Goal: Information Seeking & Learning: Learn about a topic

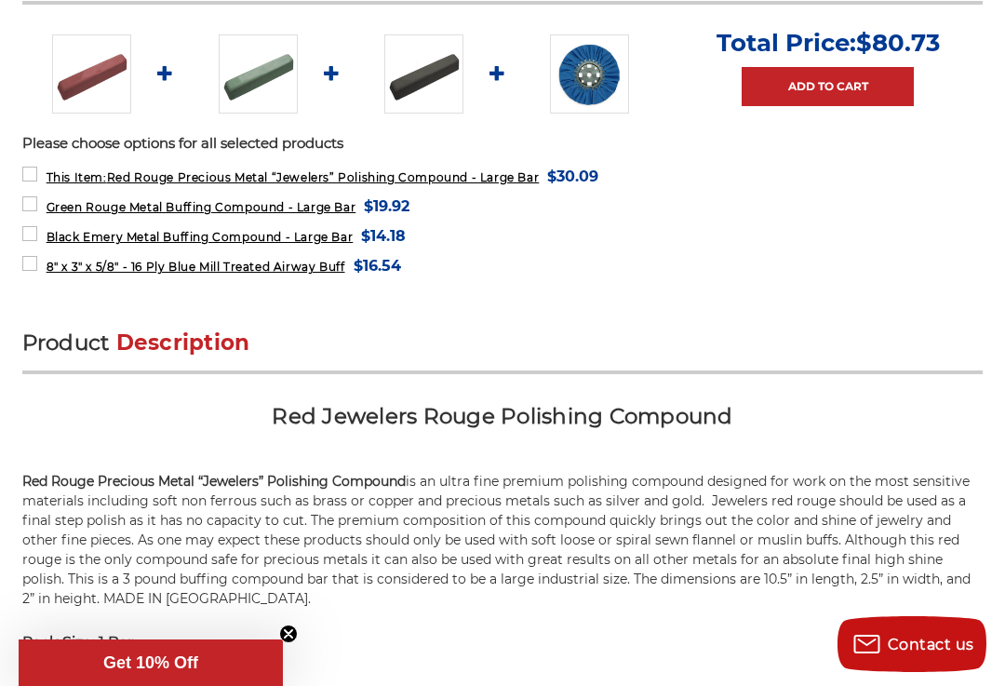
scroll to position [843, 0]
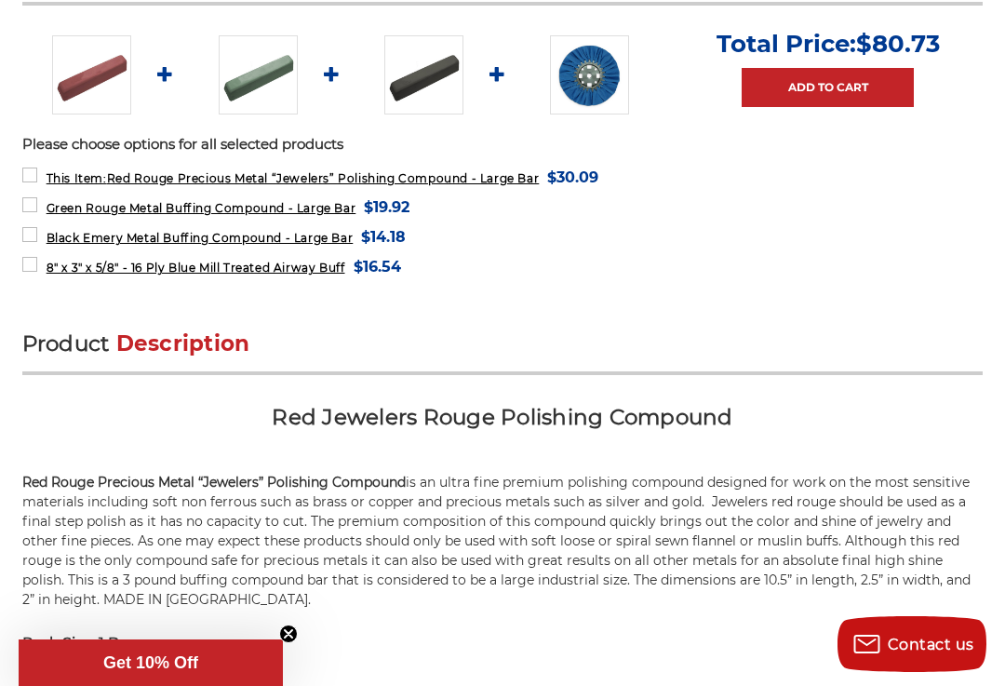
click at [393, 272] on span "$16.54" at bounding box center [377, 266] width 47 height 25
click at [172, 270] on span "8" x 3" x 5/8" - 16 Ply Blue Mill Treated Airway Buff" at bounding box center [196, 268] width 299 height 14
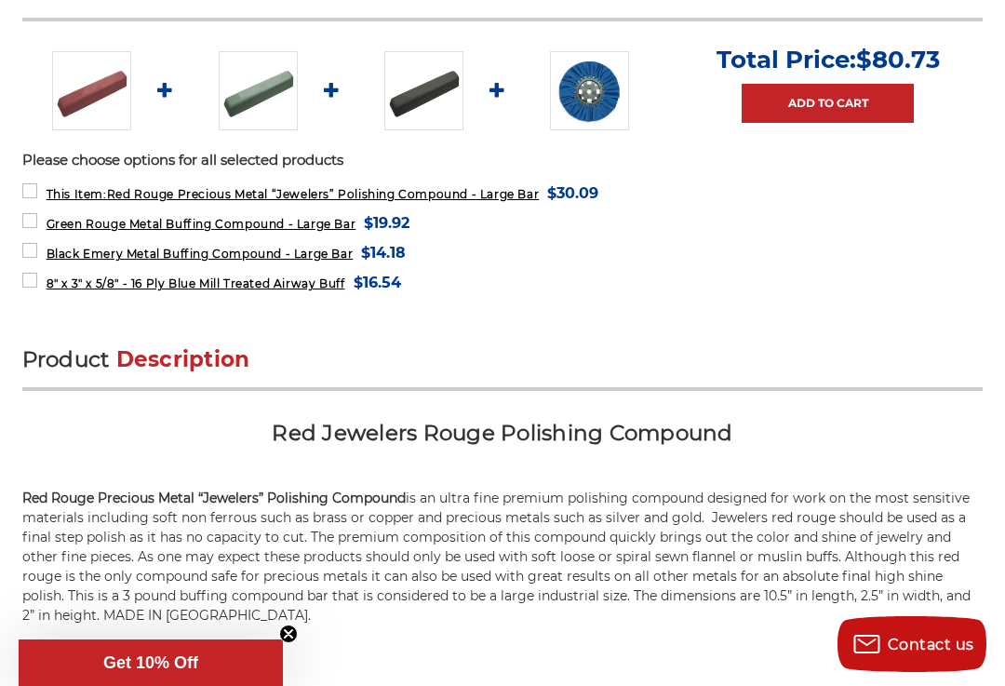
scroll to position [758, 0]
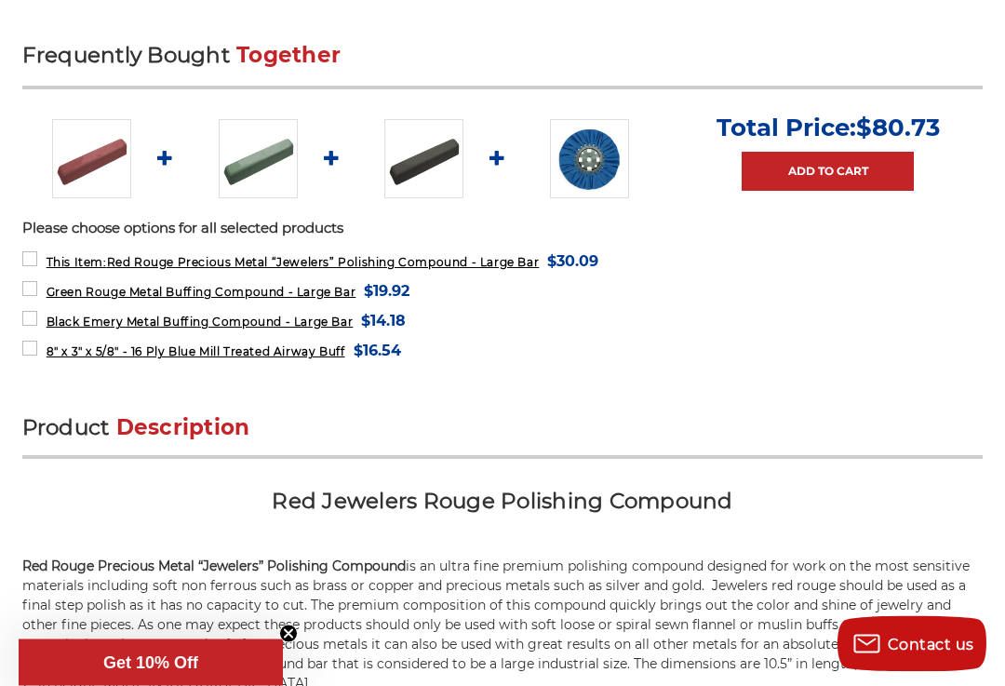
click at [401, 354] on span "$16.54" at bounding box center [377, 351] width 47 height 25
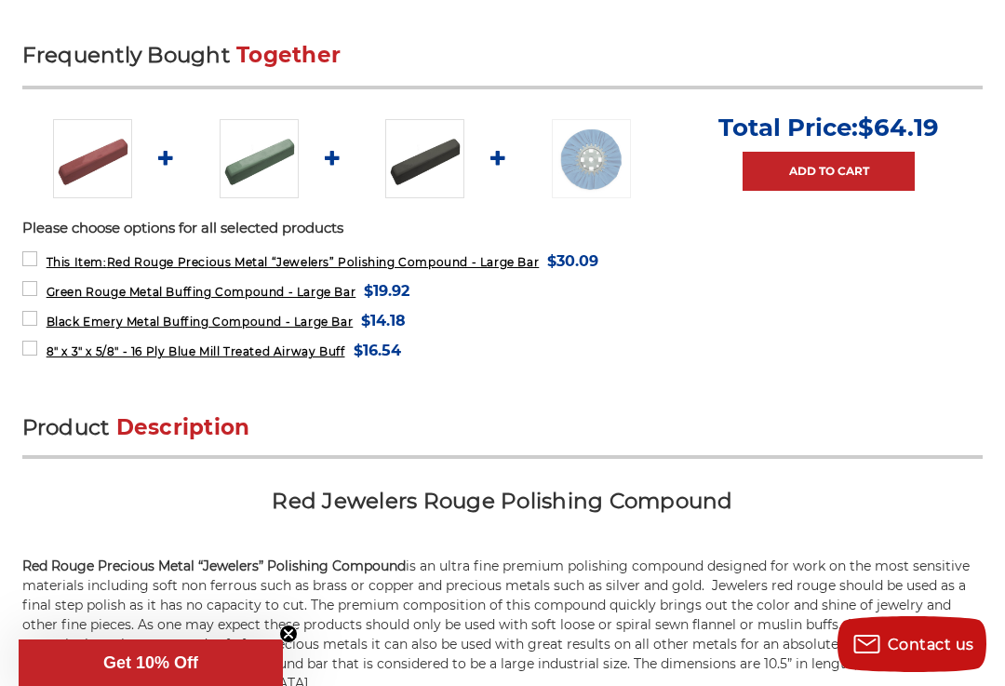
click at [600, 146] on img at bounding box center [591, 158] width 79 height 79
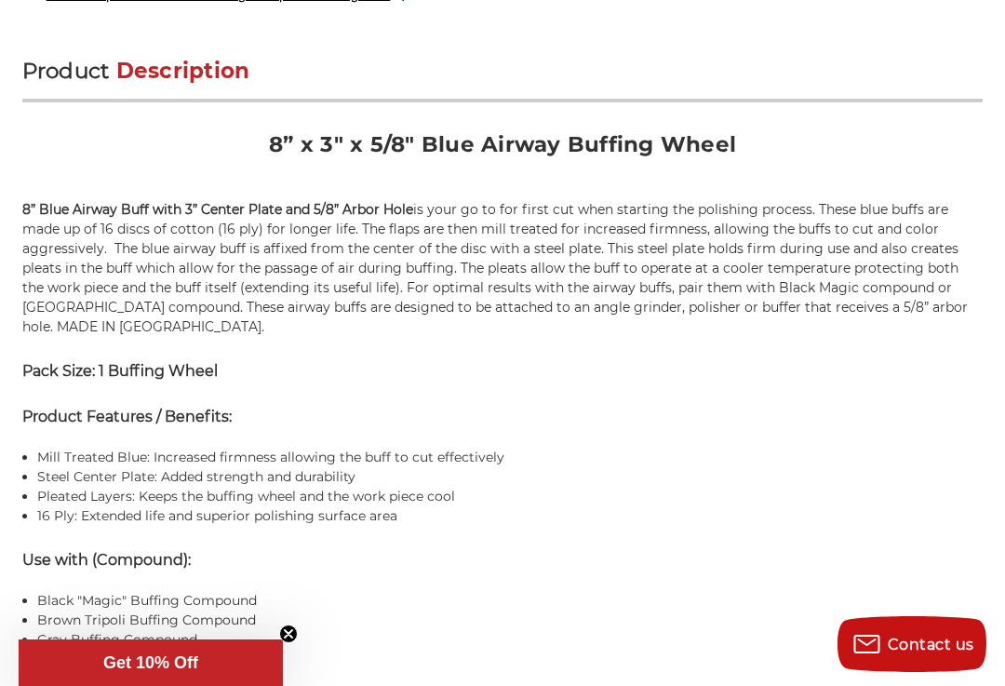
scroll to position [1080, 0]
click at [943, 265] on p "8” Blue Airway Buff with 3” Center Plate and 5/8” Arbor Hole is your go to for …" at bounding box center [502, 267] width 961 height 137
click at [950, 267] on p "8” Blue Airway Buff with 3” Center Plate and 5/8” Arbor Hole is your go to for …" at bounding box center [502, 267] width 961 height 137
click at [963, 325] on div "Product Description 8” x 3" x 5/8" Blue Airway Buffing Wheel 8” Blue Airway Buf…" at bounding box center [502, 528] width 961 height 945
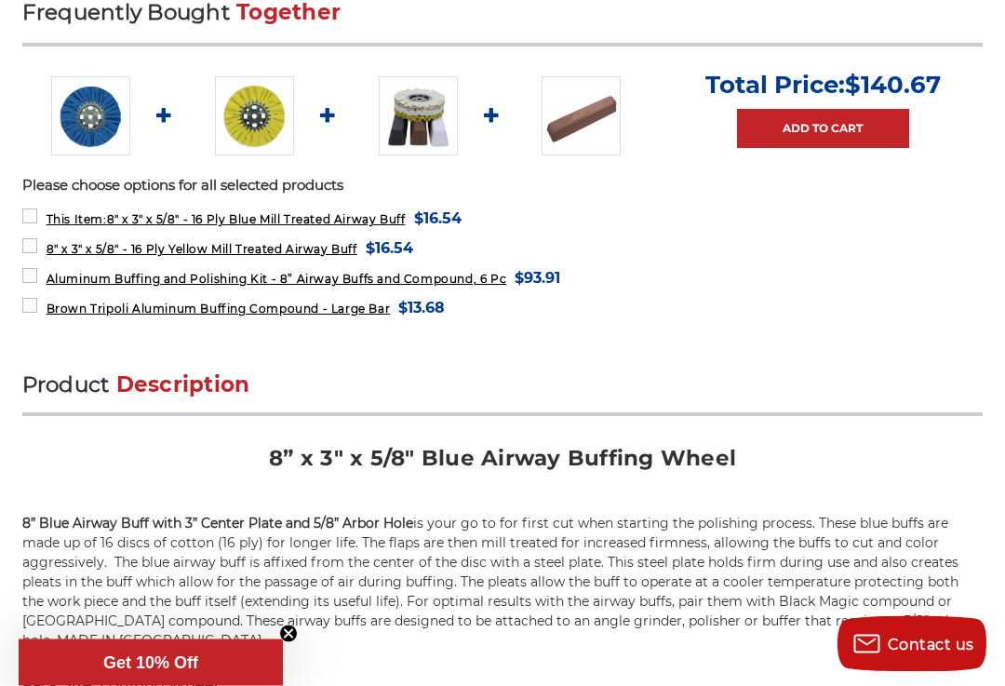
scroll to position [741, 0]
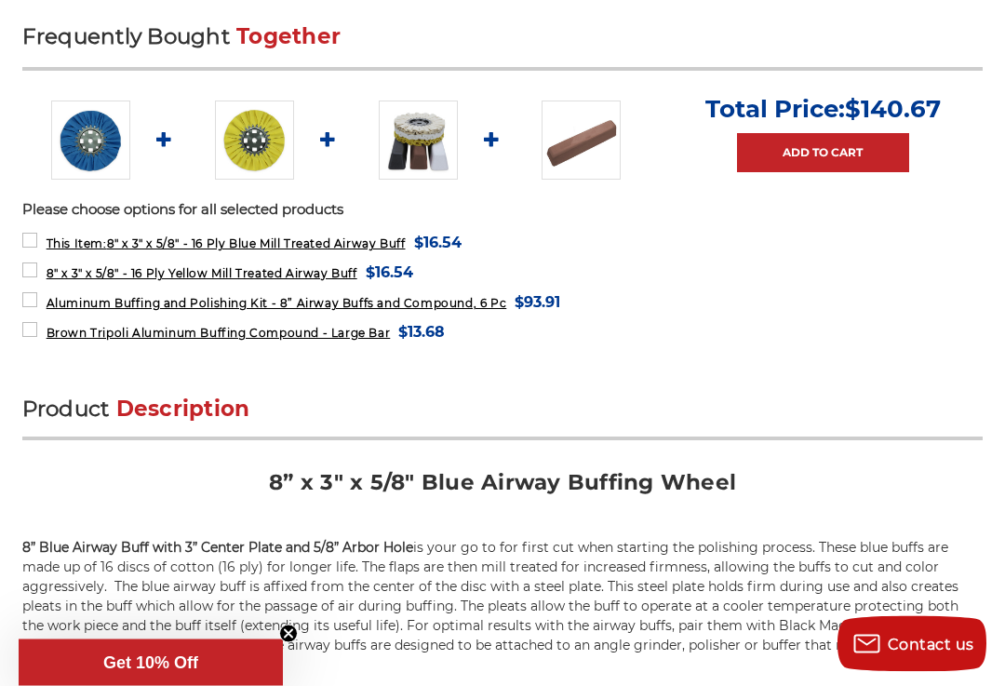
click at [252, 126] on img at bounding box center [254, 140] width 79 height 79
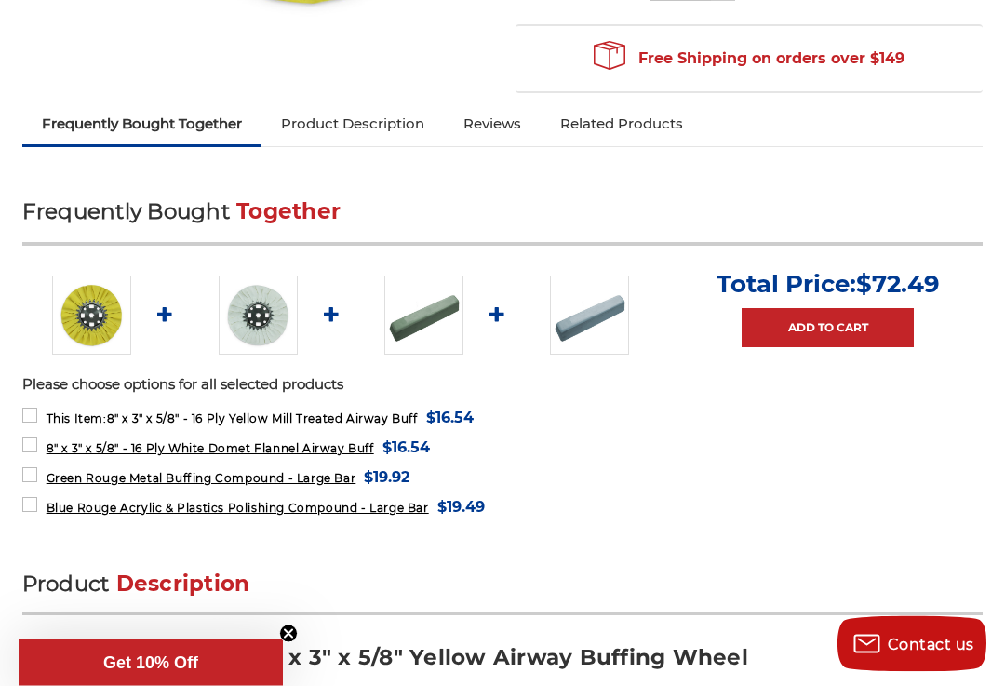
scroll to position [557, 0]
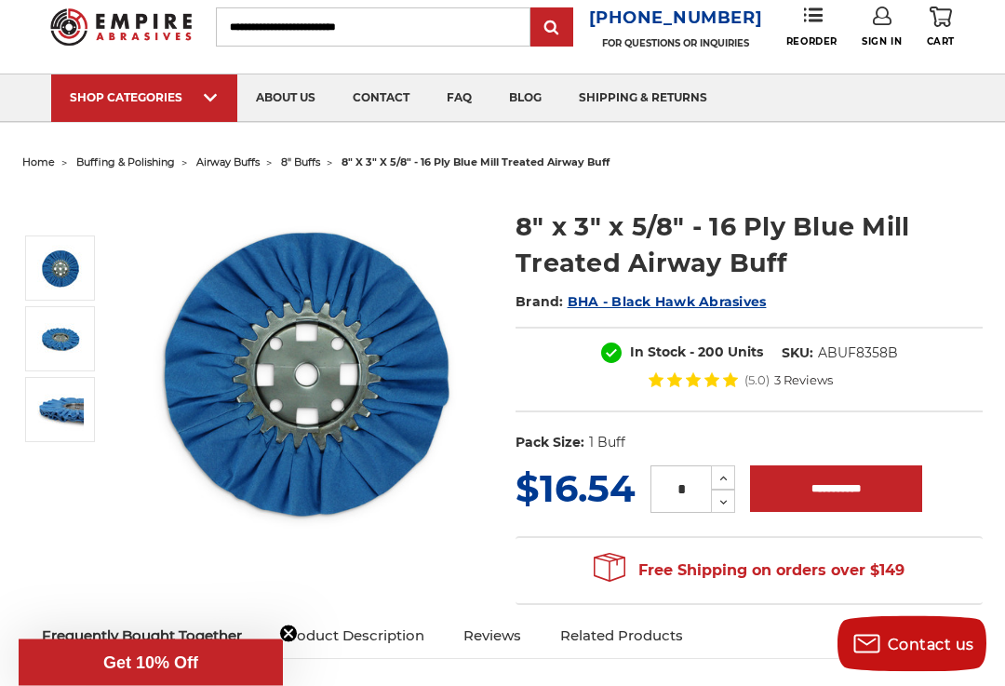
scroll to position [58, 0]
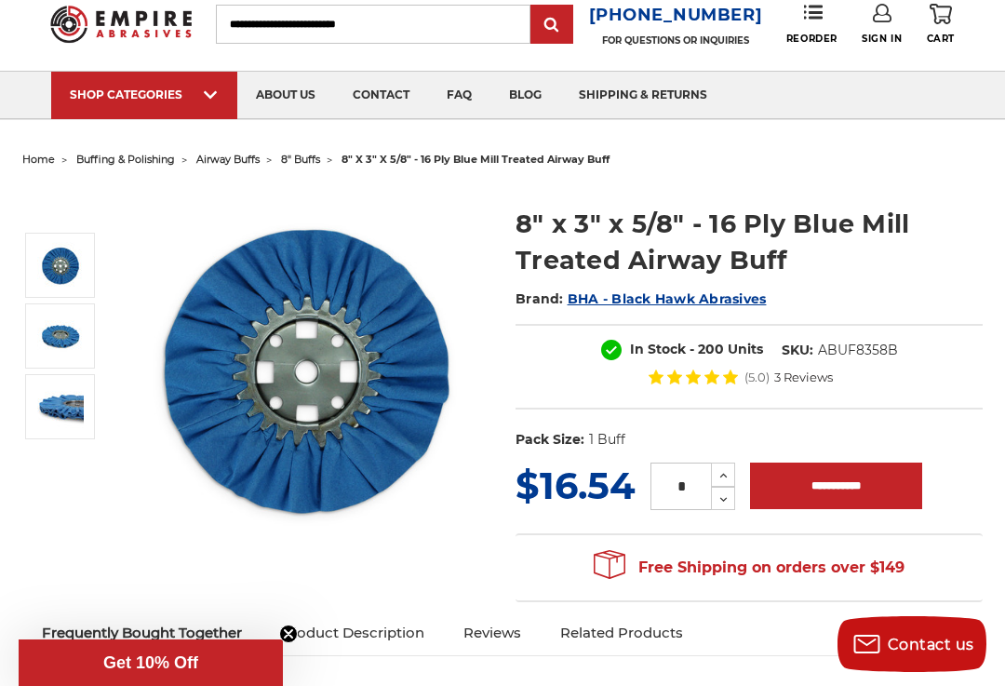
click at [363, 118] on img at bounding box center [354, 118] width 140 height 0
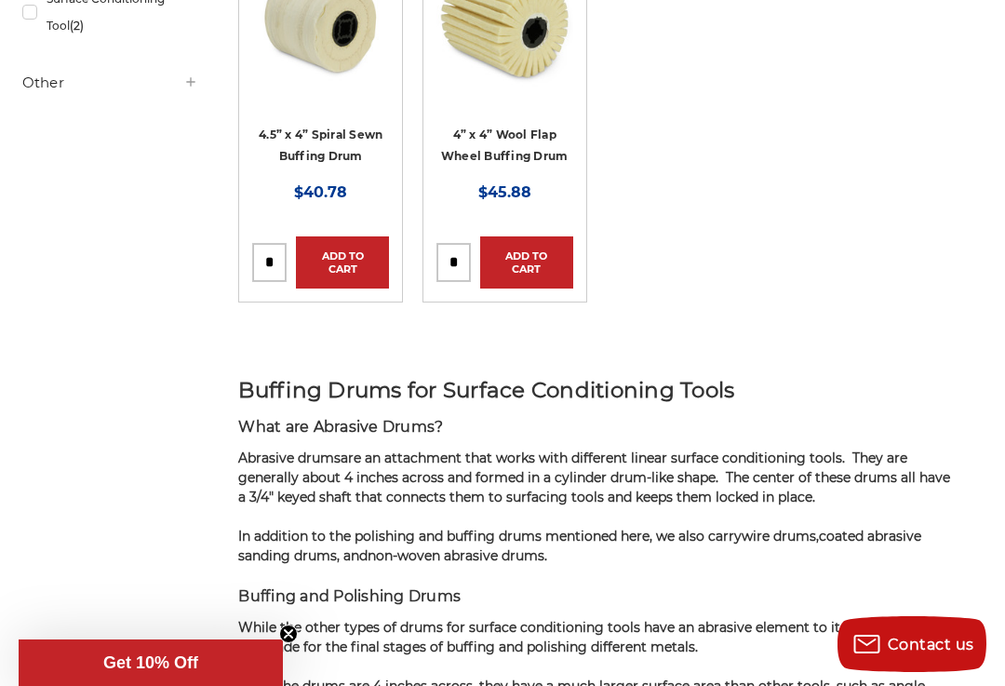
scroll to position [473, 0]
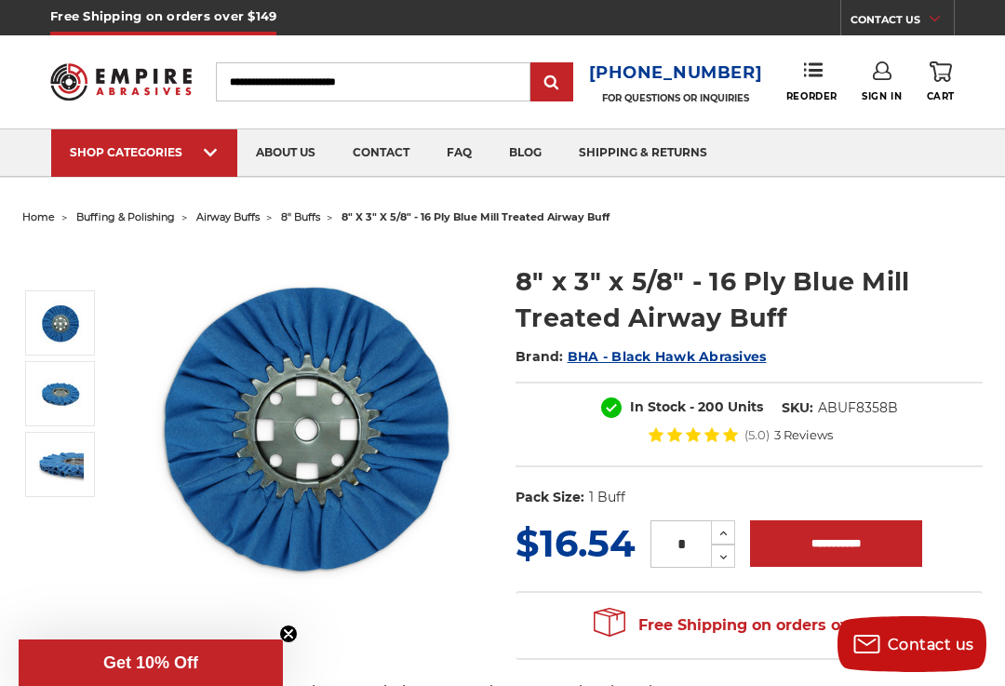
click at [55, 371] on img at bounding box center [60, 393] width 47 height 47
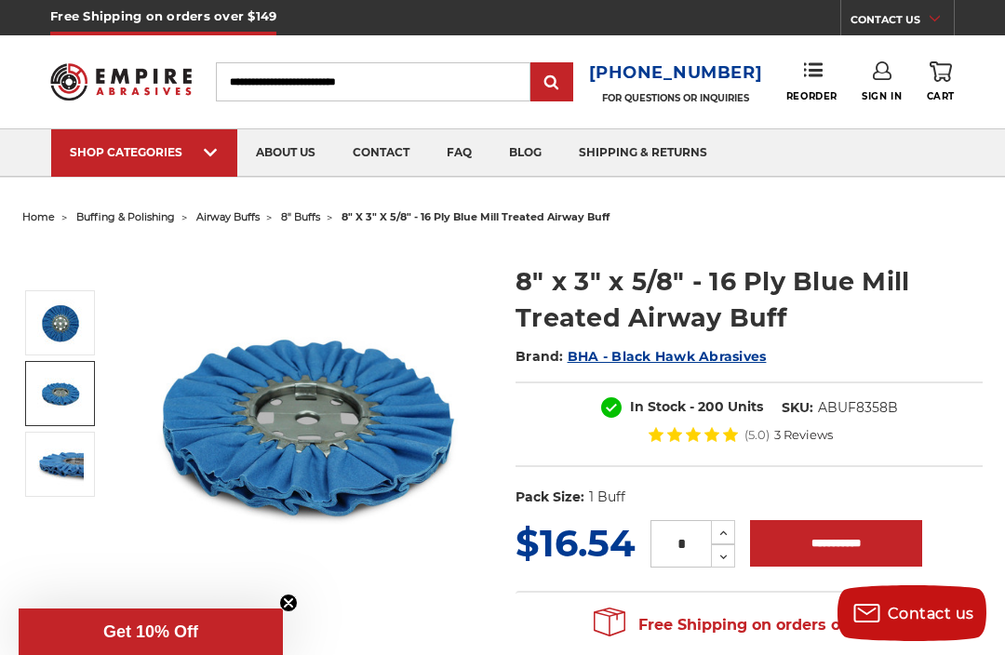
click at [13, 0] on div "Free Shipping on orders over $149 CONTACT US [DATE] - [DATE] (excluding holiday…" at bounding box center [502, 17] width 1005 height 35
